Goal: Navigation & Orientation: Go to known website

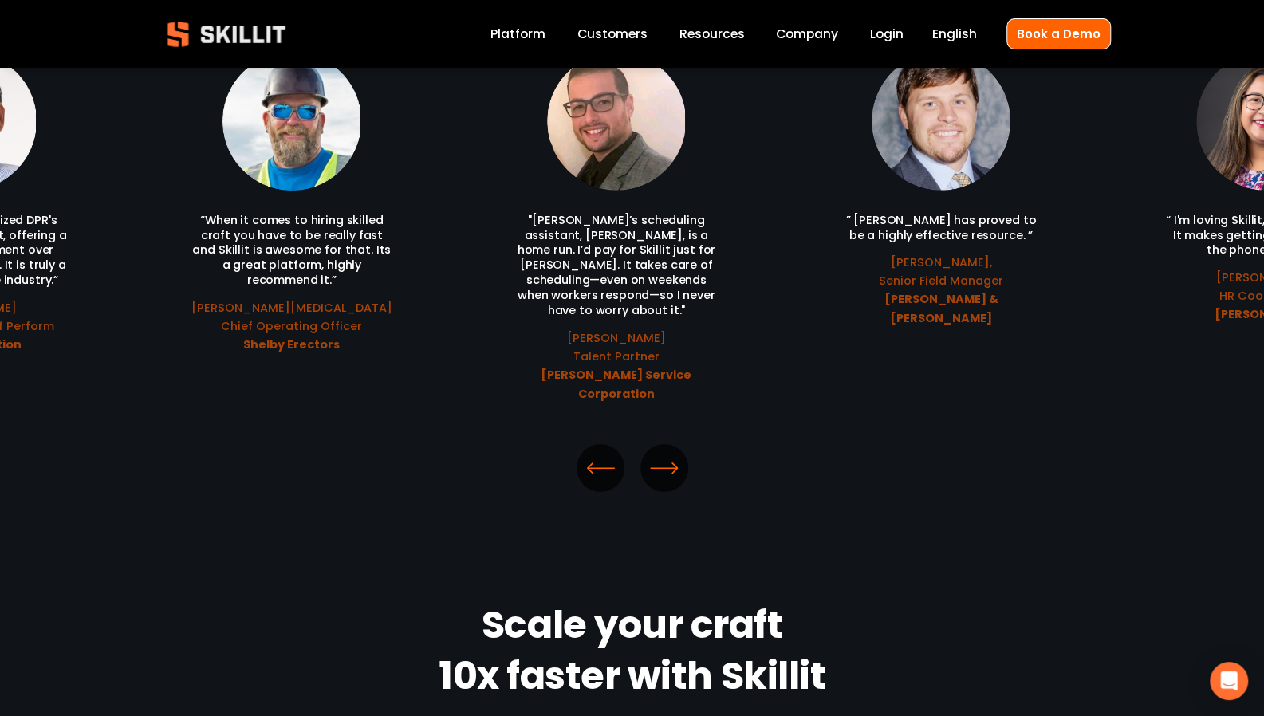
scroll to position [3609, 0]
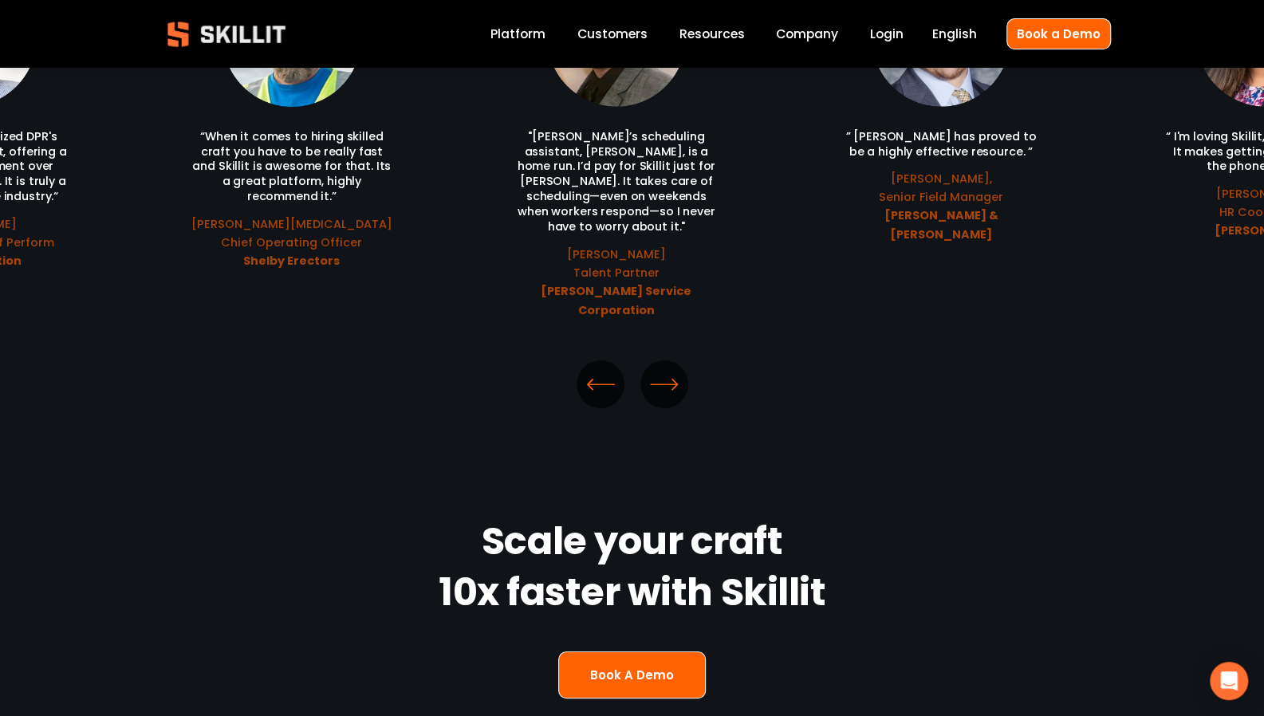
click at [668, 370] on icon "\a \a \a Next\a \a" at bounding box center [664, 384] width 29 height 29
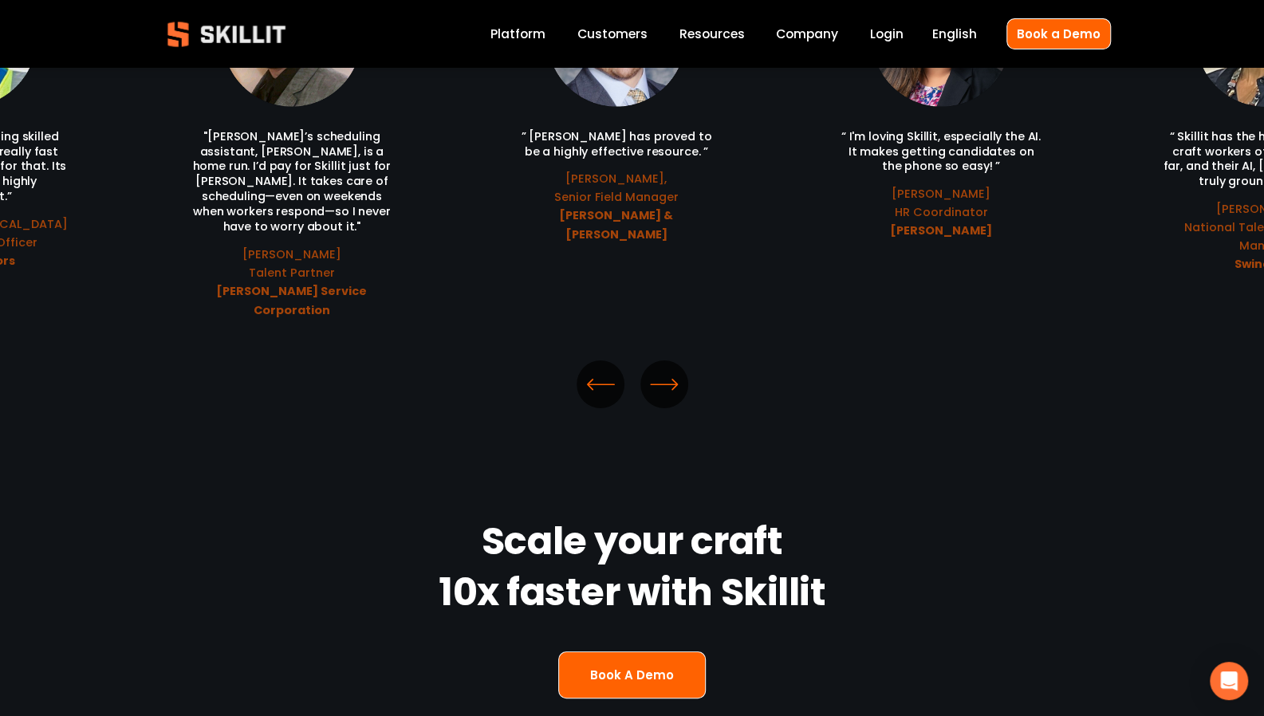
scroll to position [3386, 0]
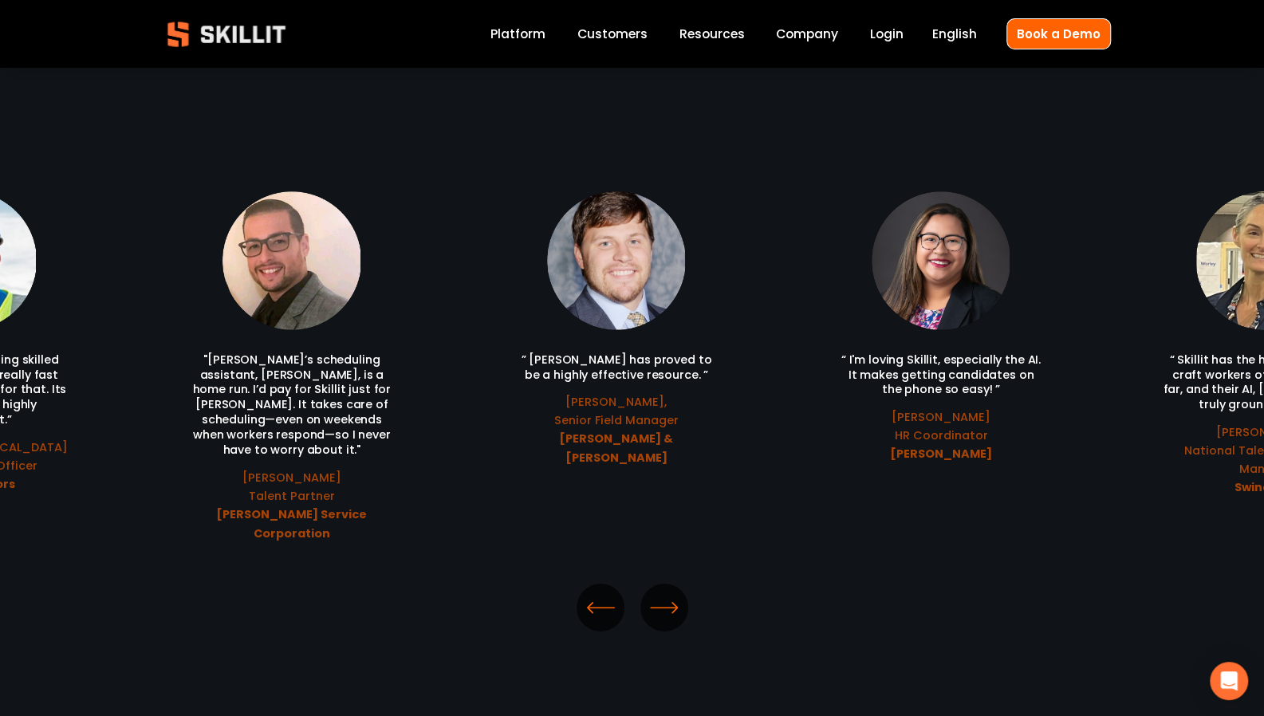
click at [669, 593] on icon "\a \a \a Next\a \a" at bounding box center [664, 607] width 29 height 29
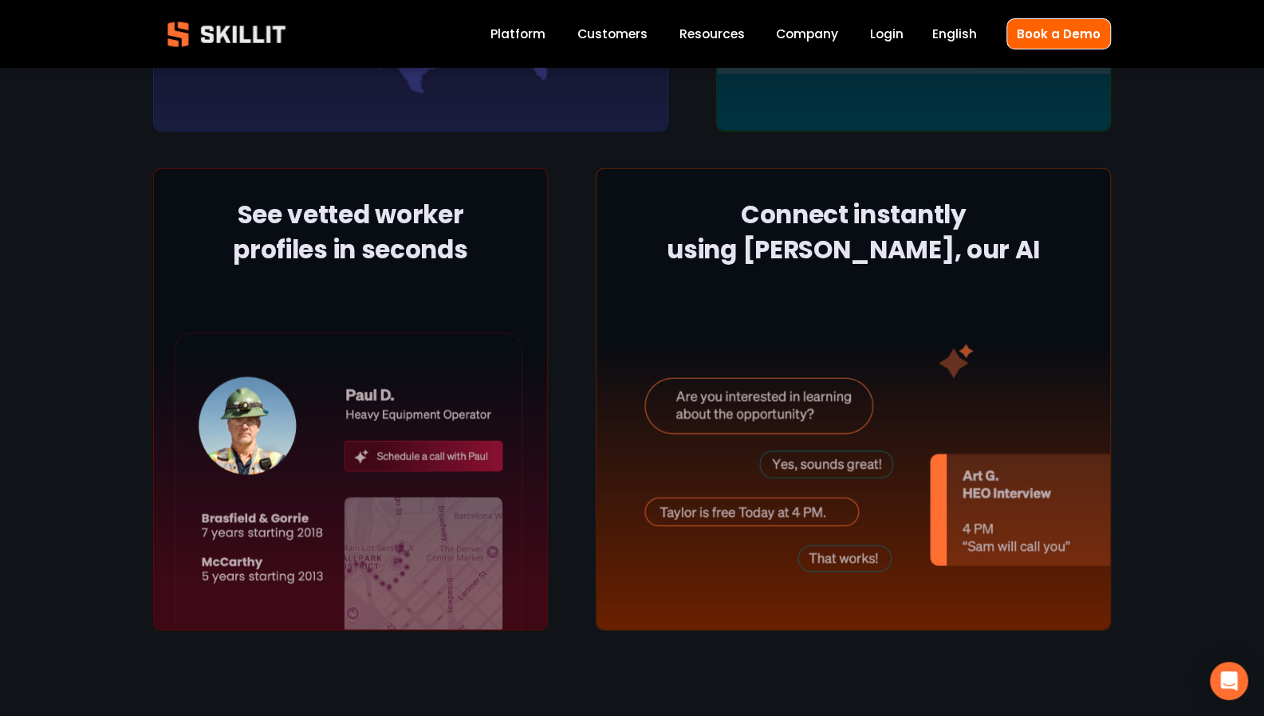
scroll to position [2500, 0]
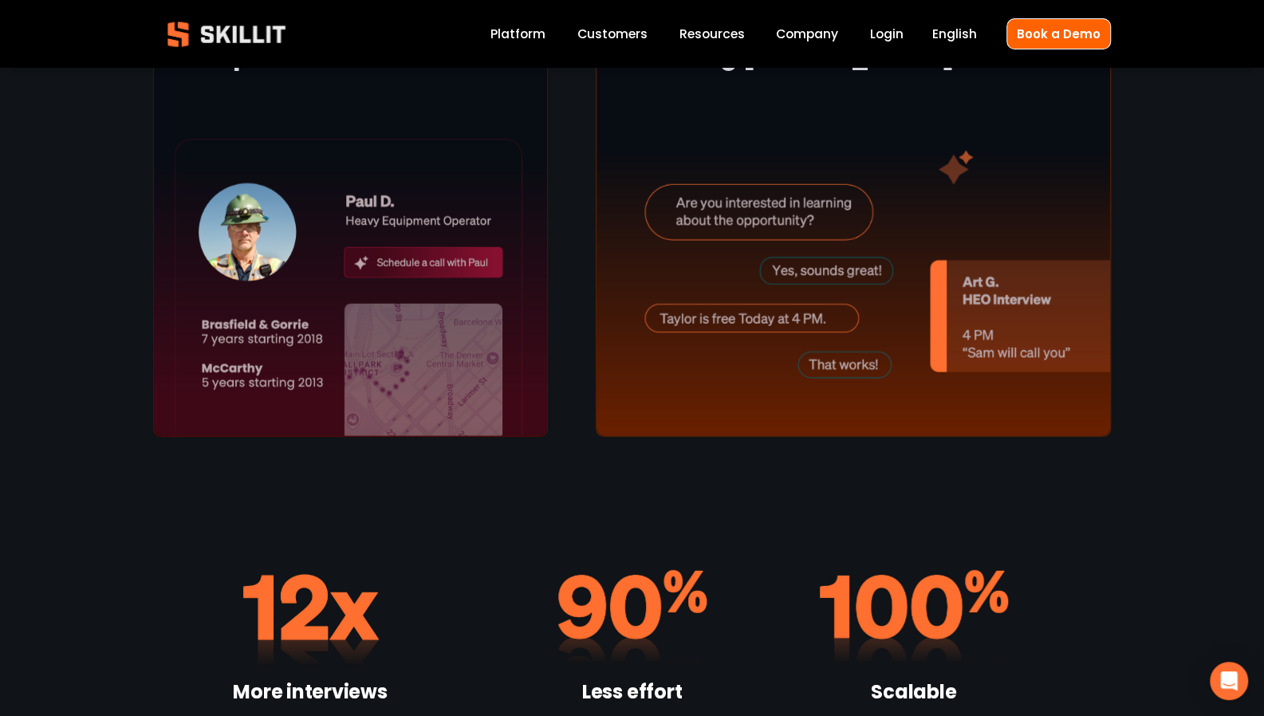
click at [414, 242] on div at bounding box center [350, 205] width 395 height 462
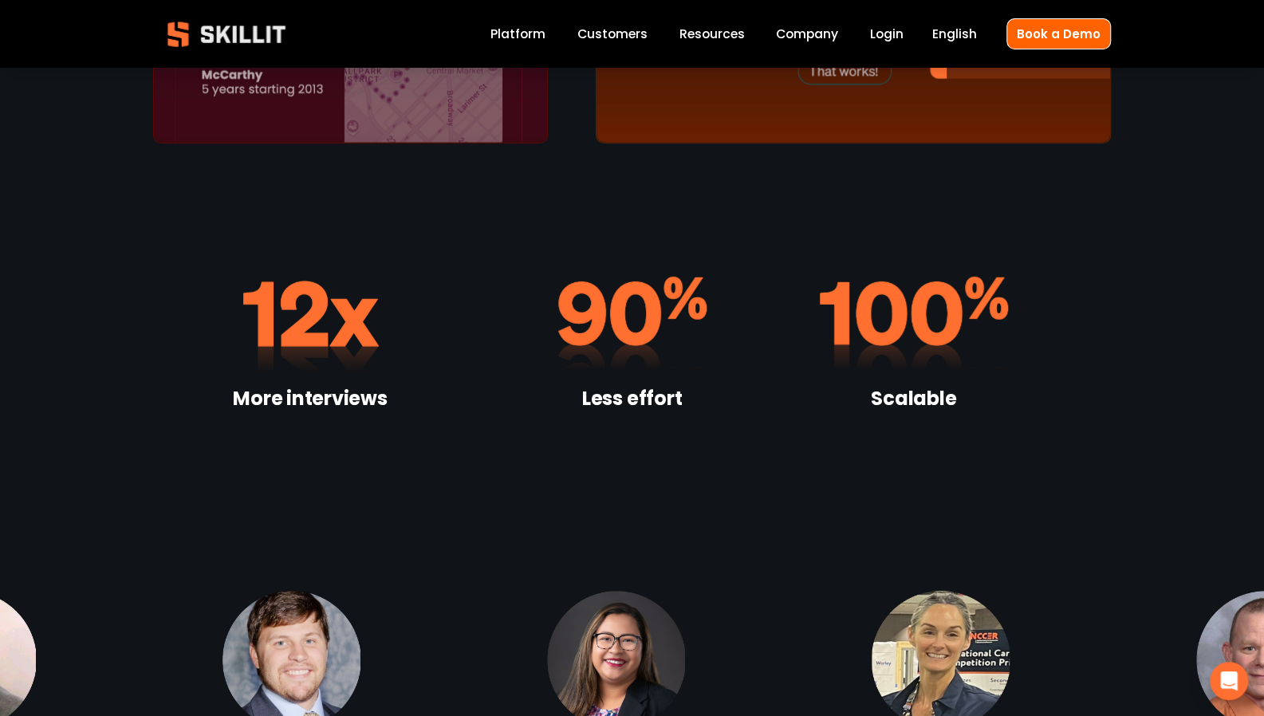
scroll to position [2987, 0]
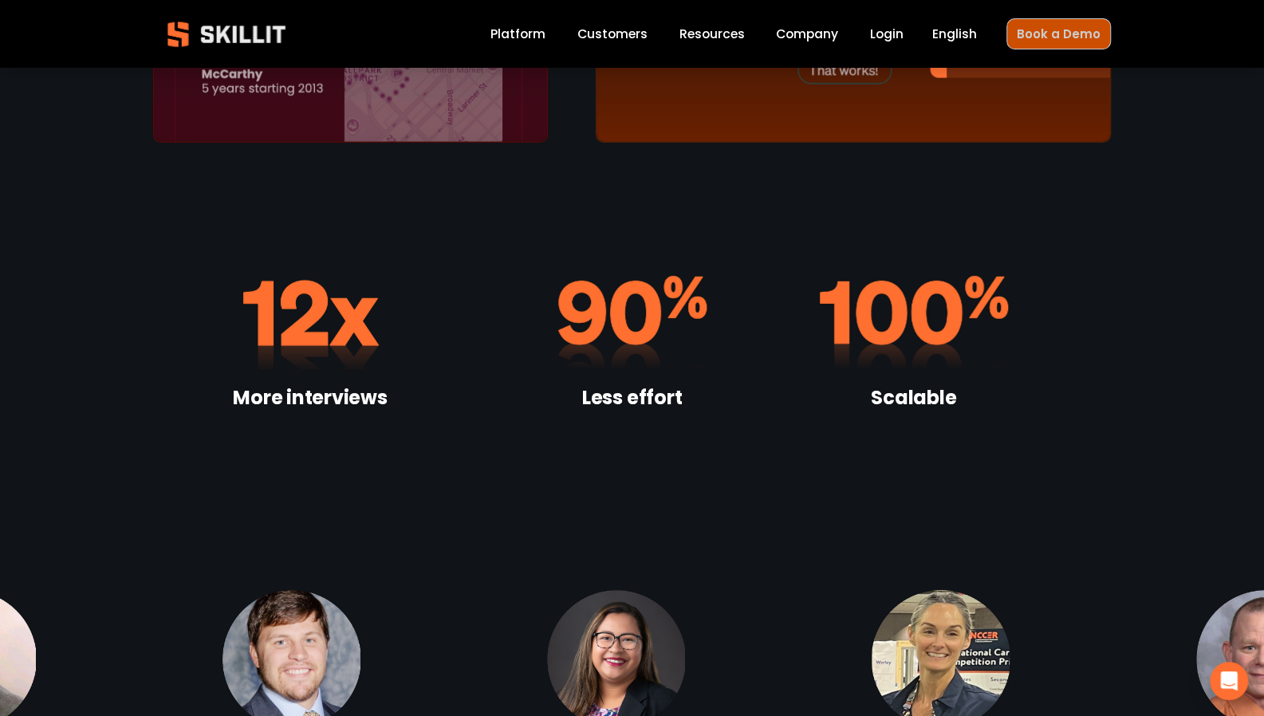
click at [1072, 35] on link "Book a Demo" at bounding box center [1058, 33] width 104 height 31
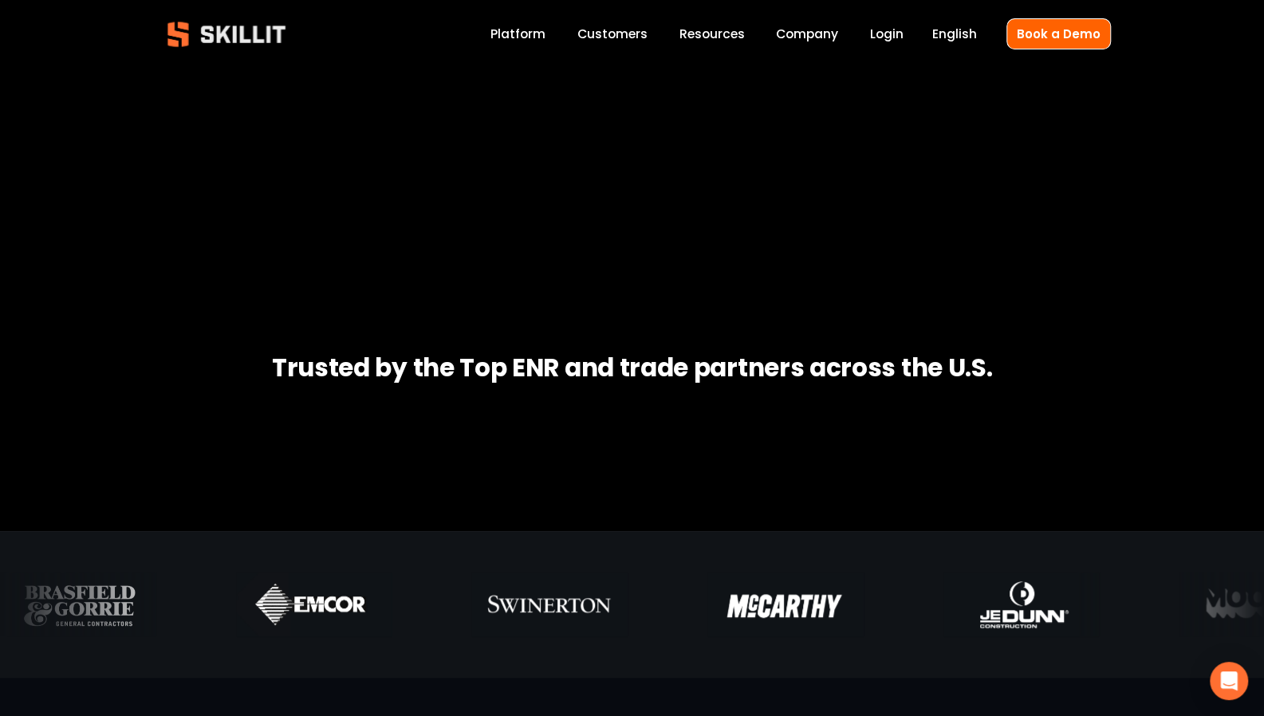
click at [840, 427] on div at bounding box center [631, 141] width 715 height 695
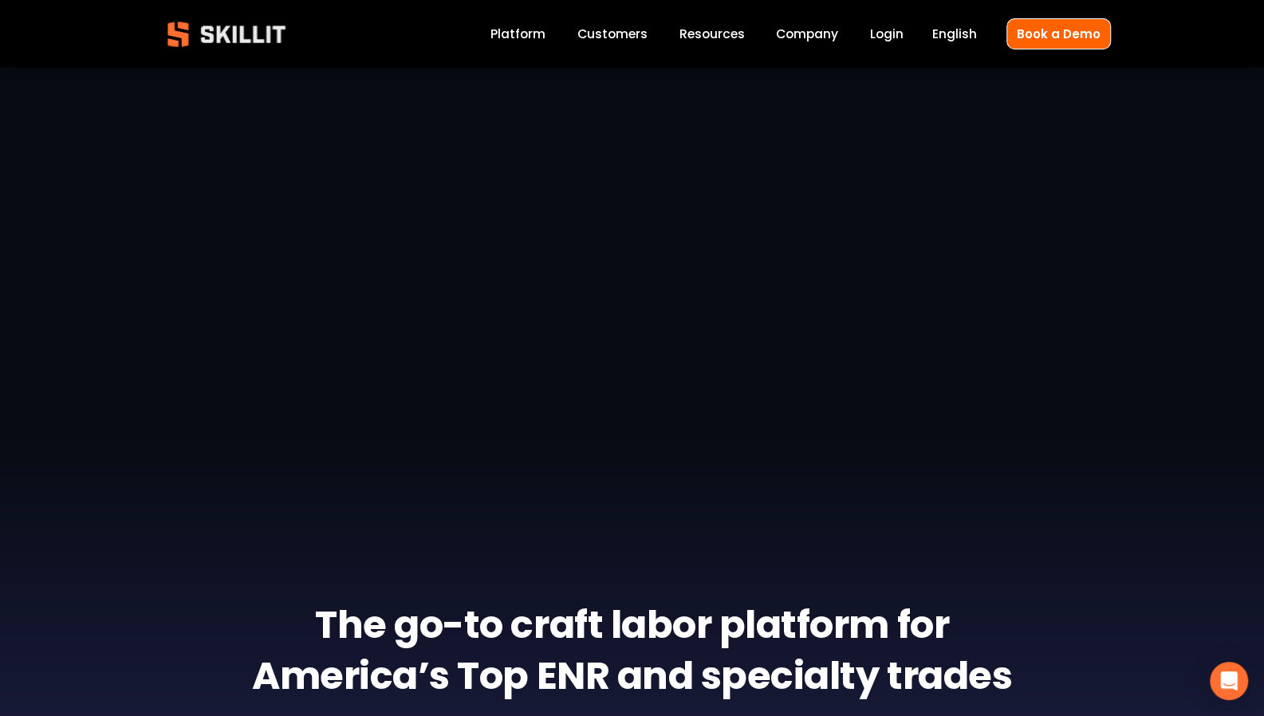
click at [888, 24] on link "Login" at bounding box center [886, 34] width 33 height 22
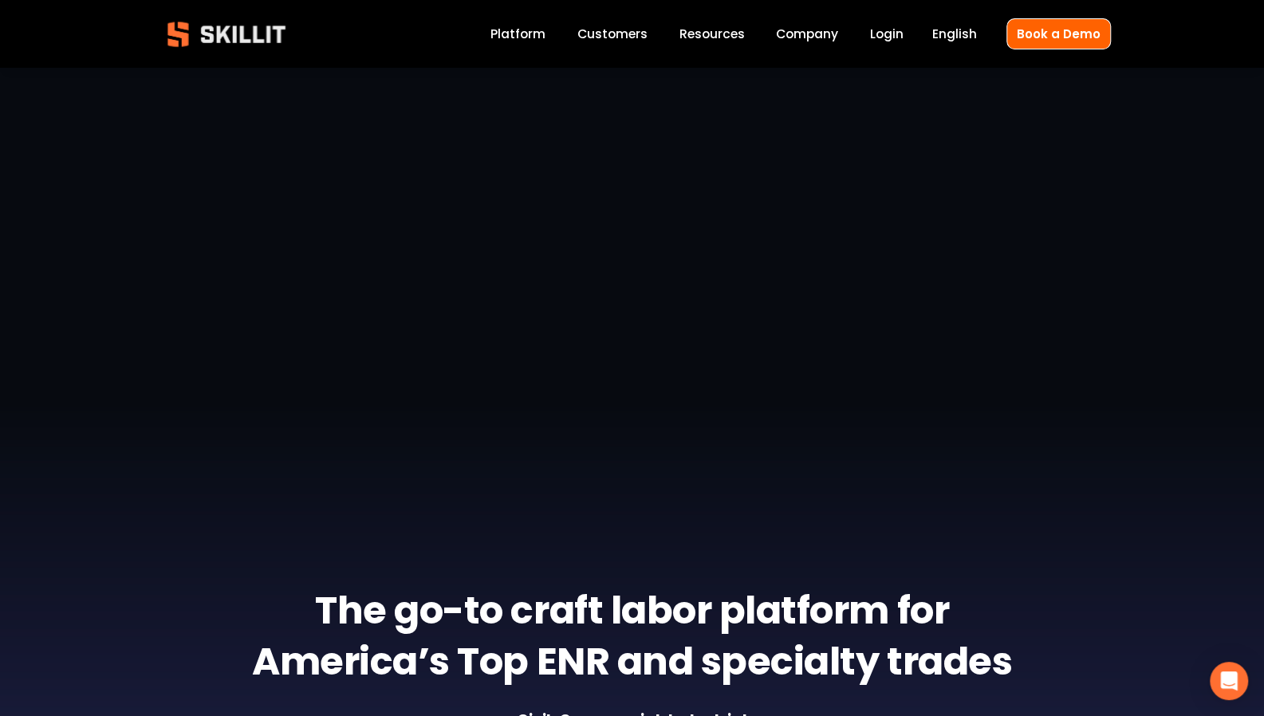
scroll to position [1201, 0]
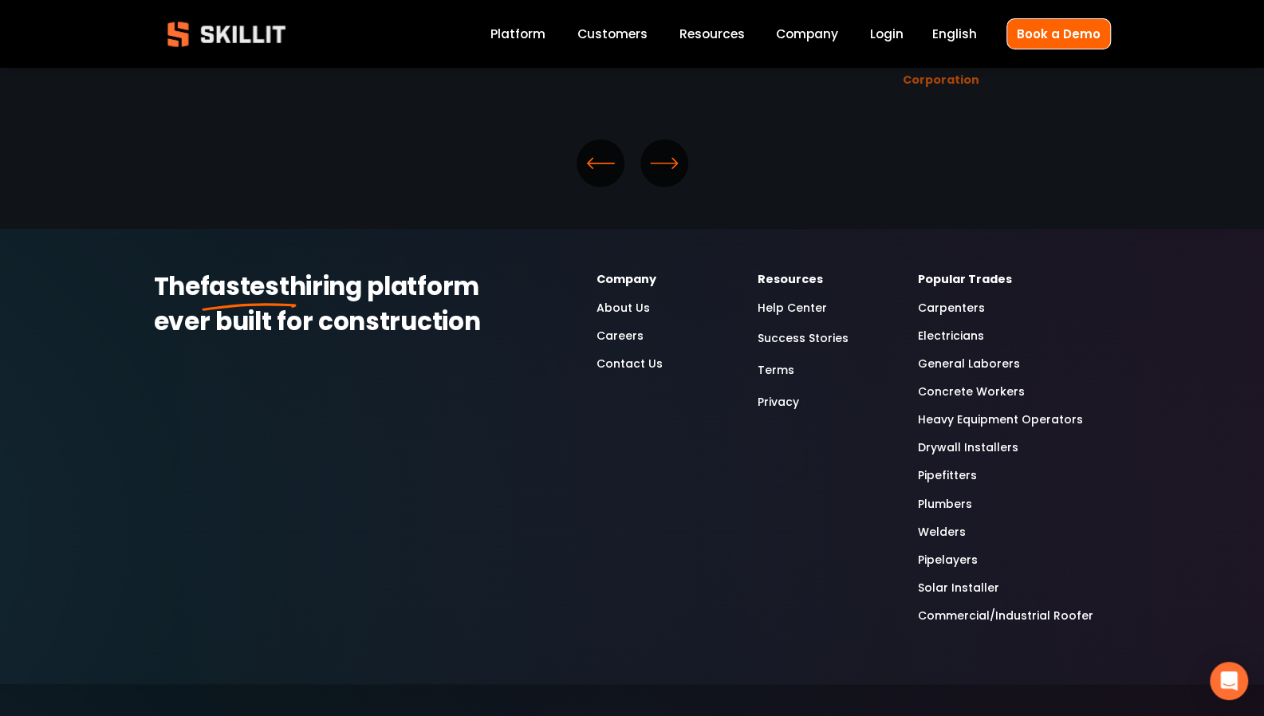
scroll to position [2349, 0]
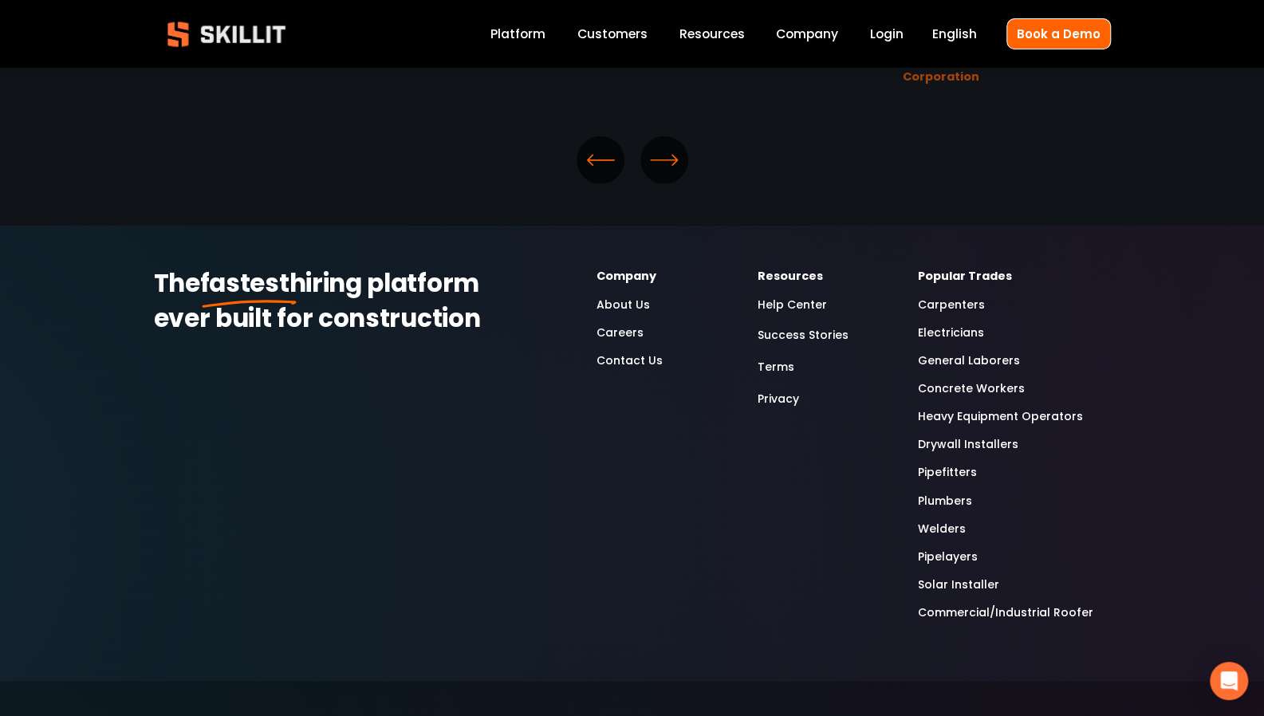
click at [279, 39] on img at bounding box center [226, 34] width 145 height 48
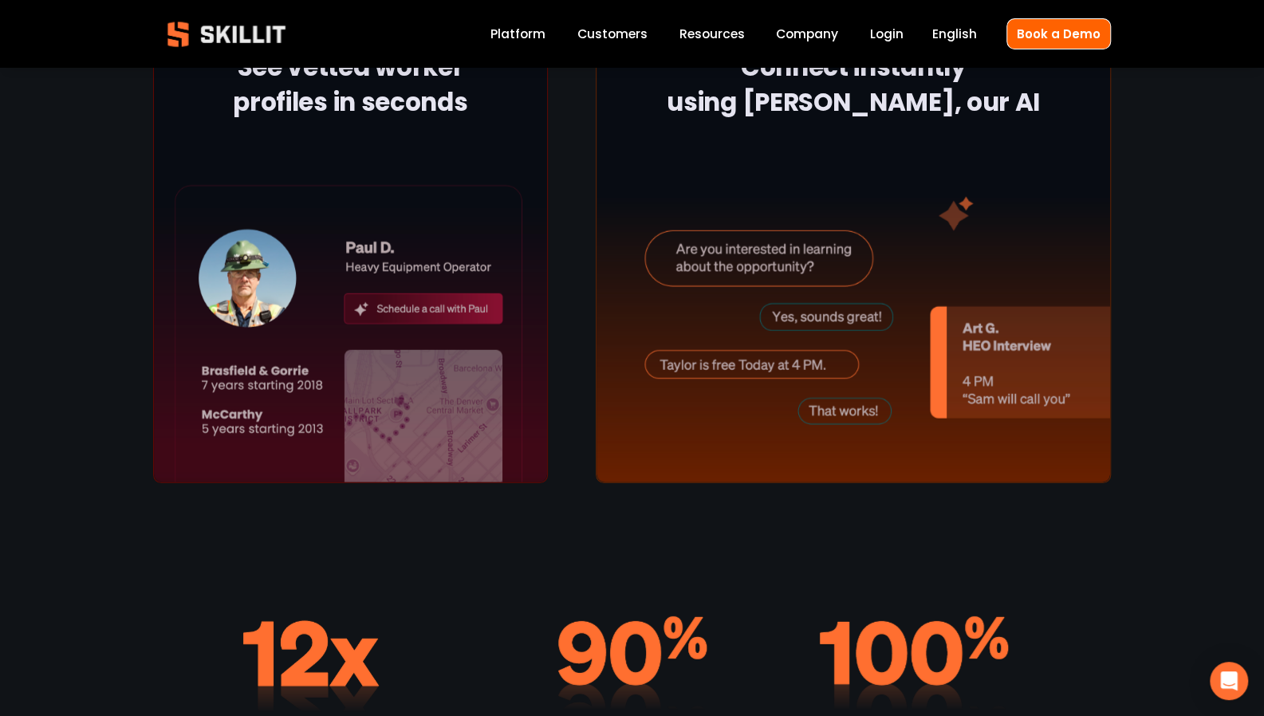
scroll to position [2702, 0]
